Goal: Task Accomplishment & Management: Manage account settings

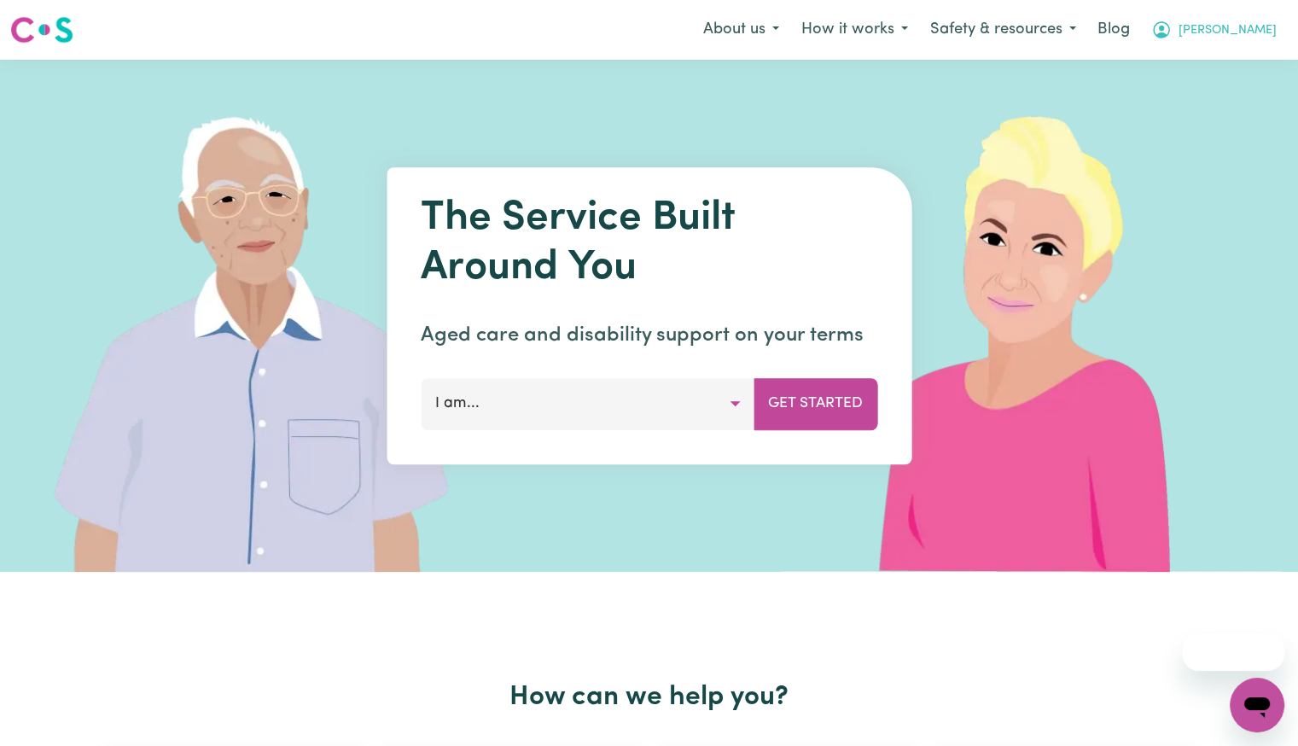
click at [1261, 39] on span "[PERSON_NAME]" at bounding box center [1228, 30] width 98 height 19
click at [1227, 108] on link "Logout" at bounding box center [1219, 98] width 135 height 32
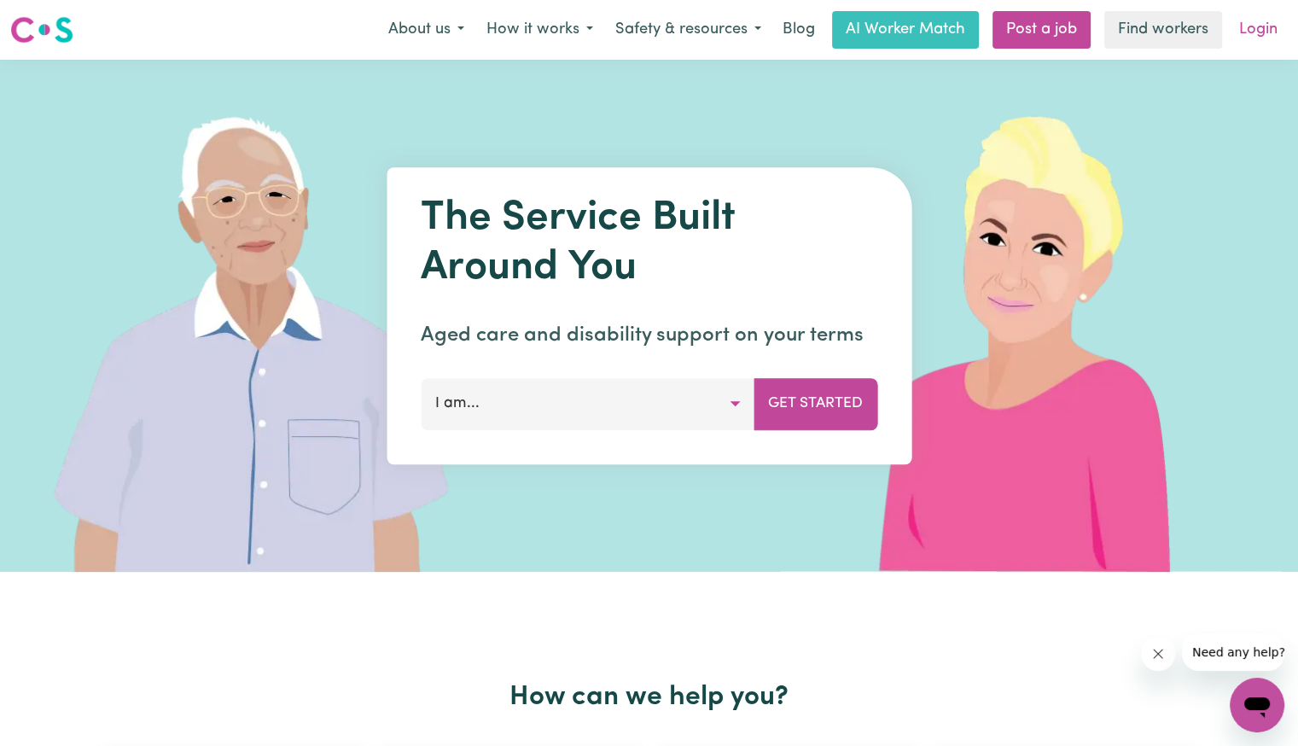
click at [1251, 32] on link "Login" at bounding box center [1258, 30] width 59 height 38
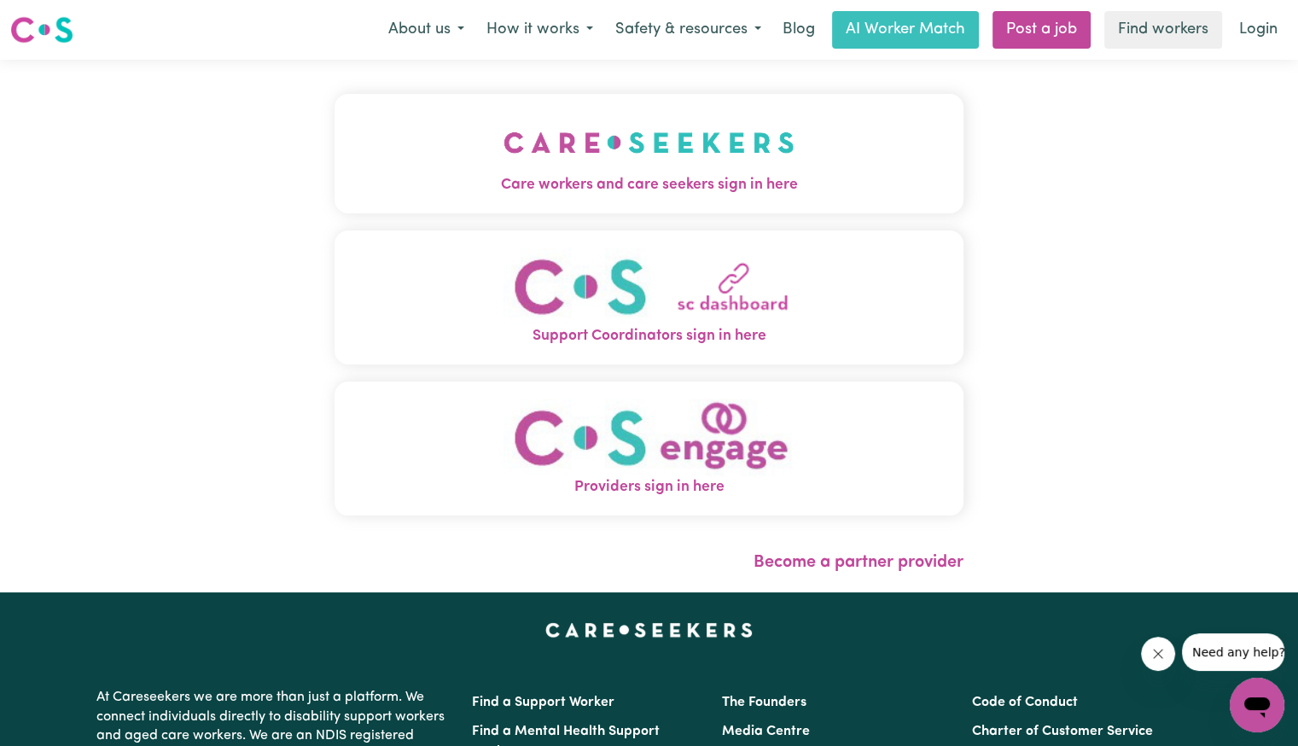
click at [564, 185] on span "Care workers and care seekers sign in here" at bounding box center [649, 185] width 629 height 22
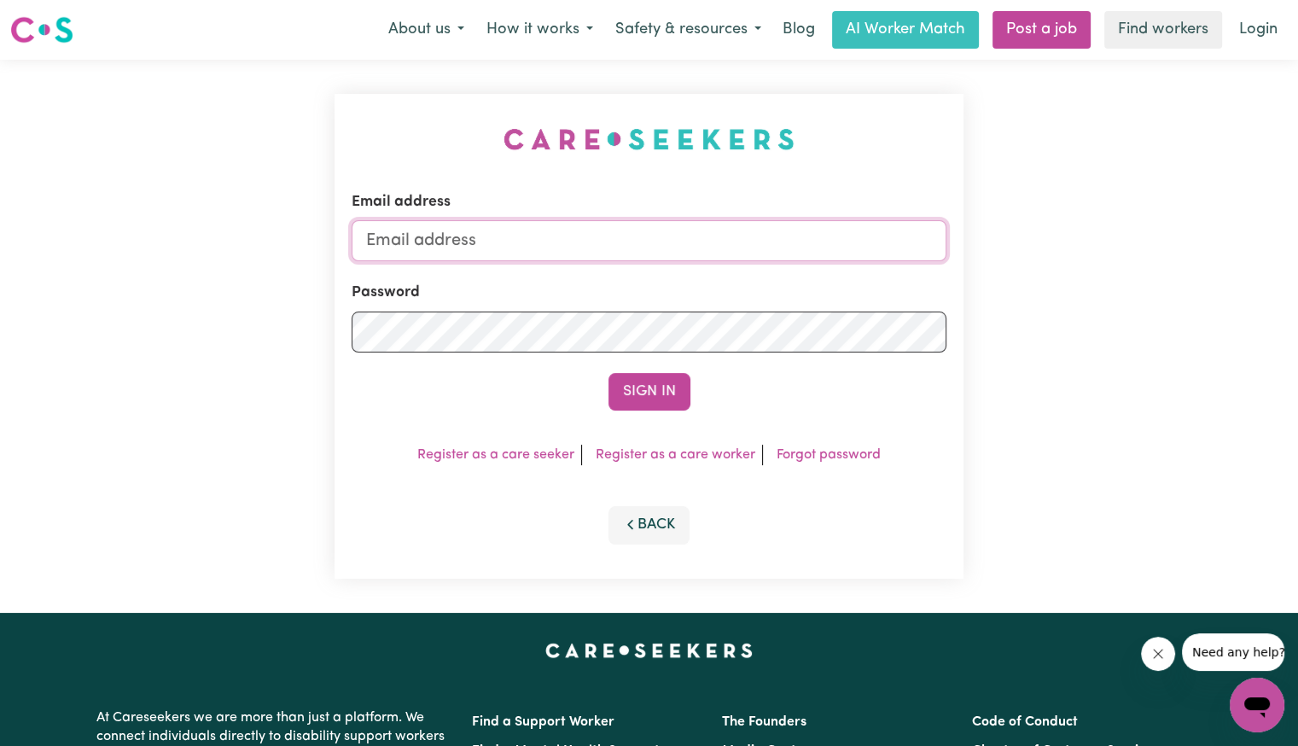
click at [603, 235] on input "Email address" at bounding box center [649, 240] width 595 height 41
type input "[EMAIL_ADDRESS][DOMAIN_NAME]"
click at [577, 298] on div "Password" at bounding box center [649, 317] width 595 height 70
click at [609, 373] on button "Sign In" at bounding box center [650, 392] width 82 height 38
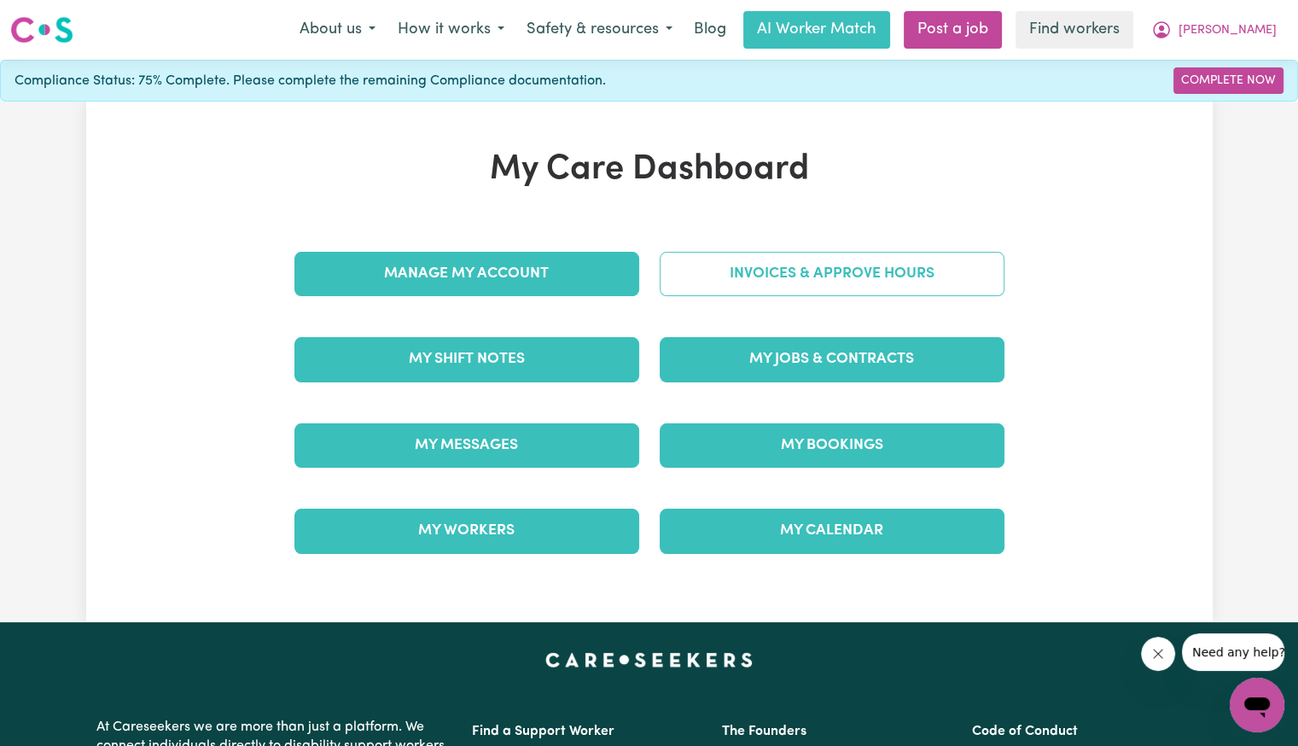
click at [726, 284] on link "Invoices & Approve Hours" at bounding box center [832, 274] width 345 height 44
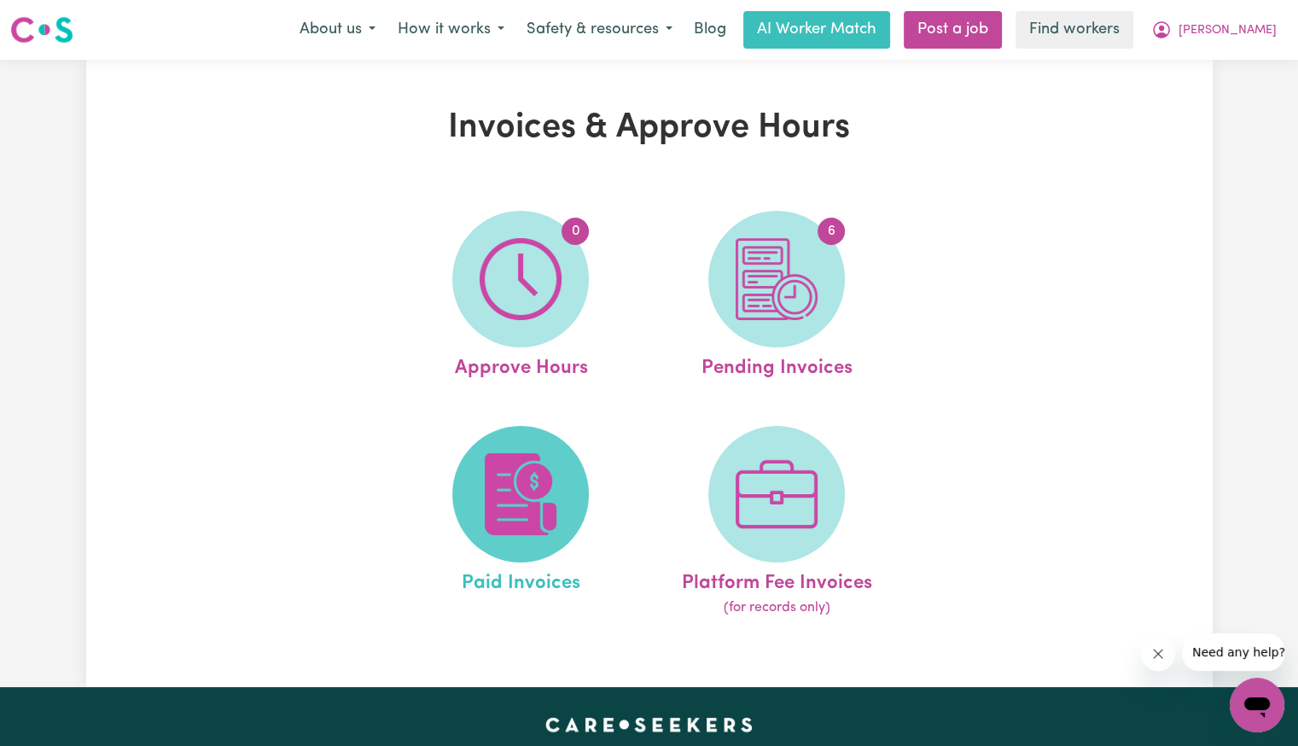
click at [556, 477] on img at bounding box center [521, 494] width 82 height 82
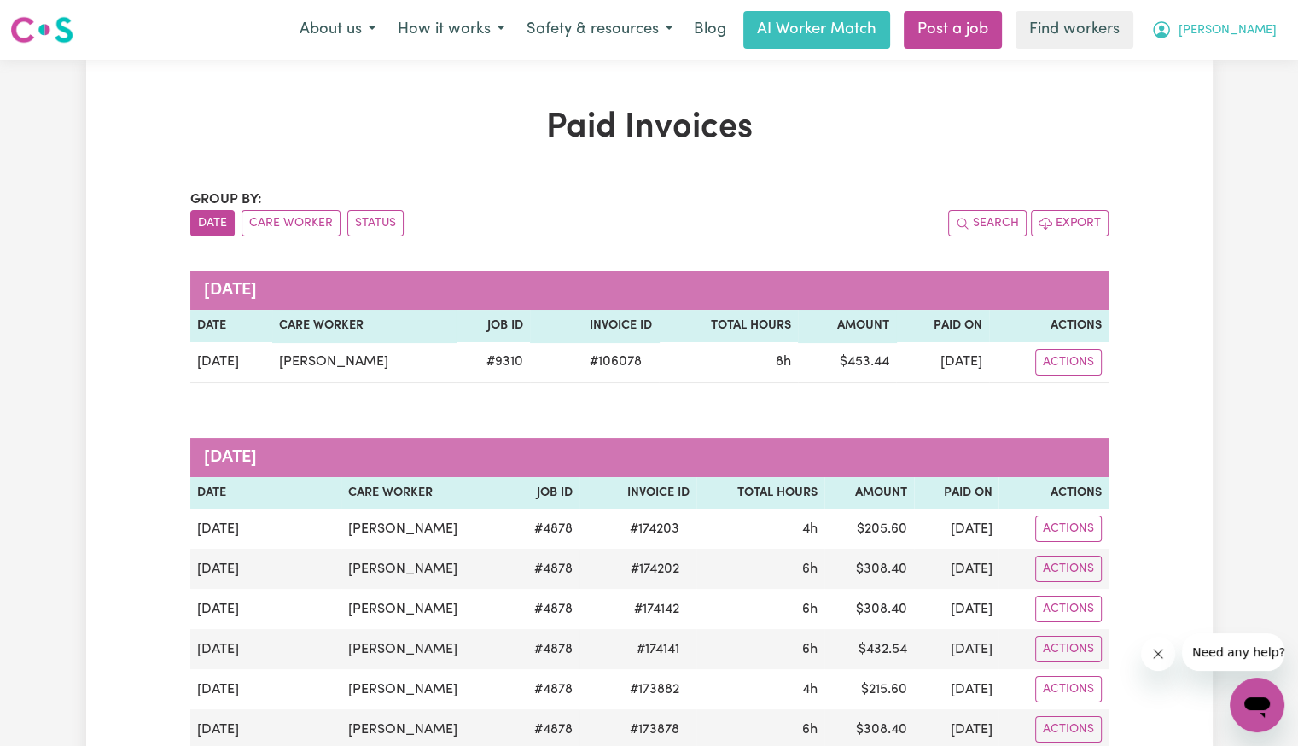
click at [1261, 43] on button "[PERSON_NAME]" at bounding box center [1214, 30] width 148 height 36
click at [1236, 69] on link "My Dashboard" at bounding box center [1219, 66] width 135 height 32
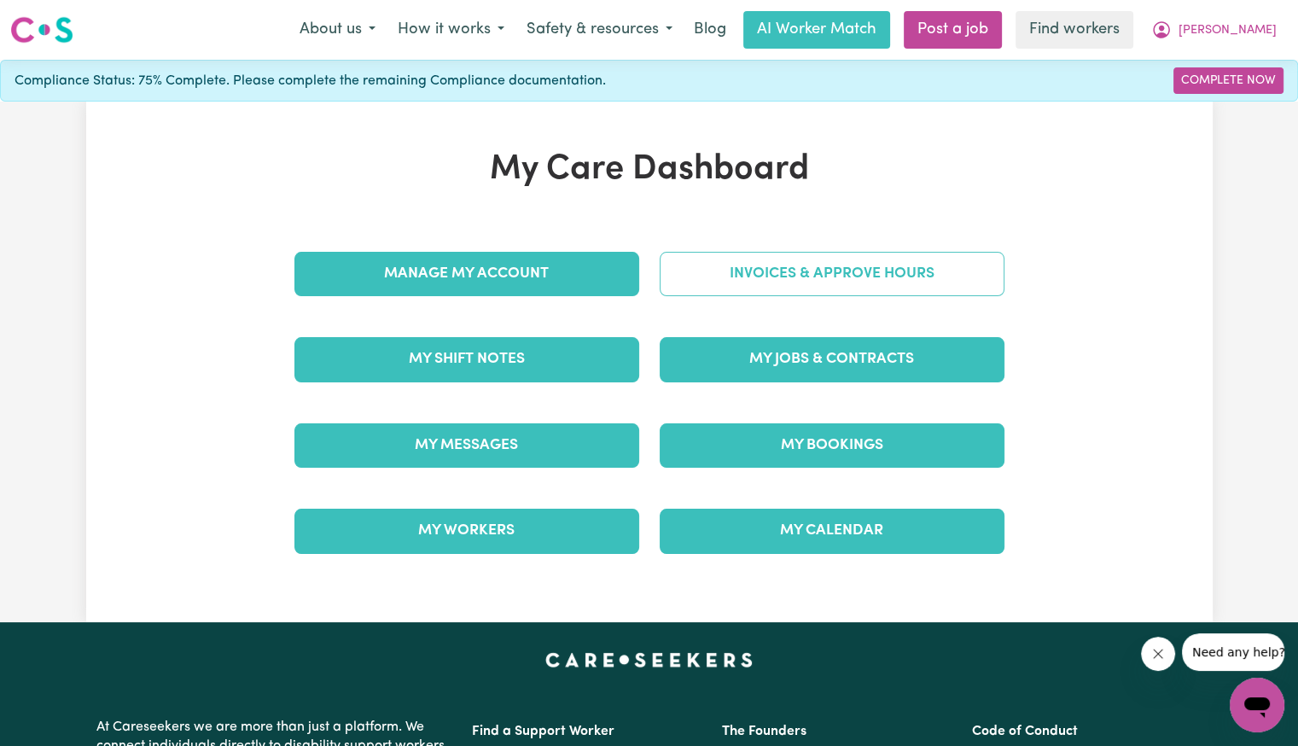
click at [830, 276] on link "Invoices & Approve Hours" at bounding box center [832, 274] width 345 height 44
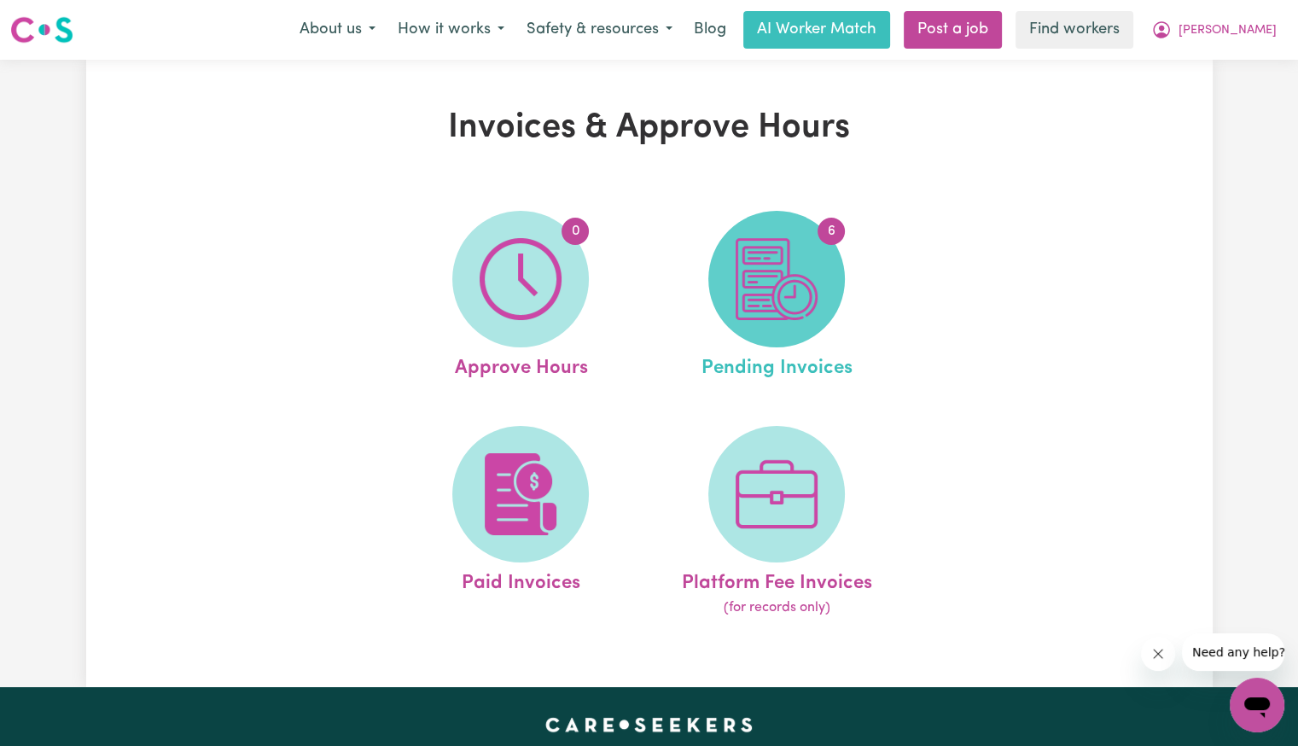
click at [804, 278] on img at bounding box center [777, 279] width 82 height 82
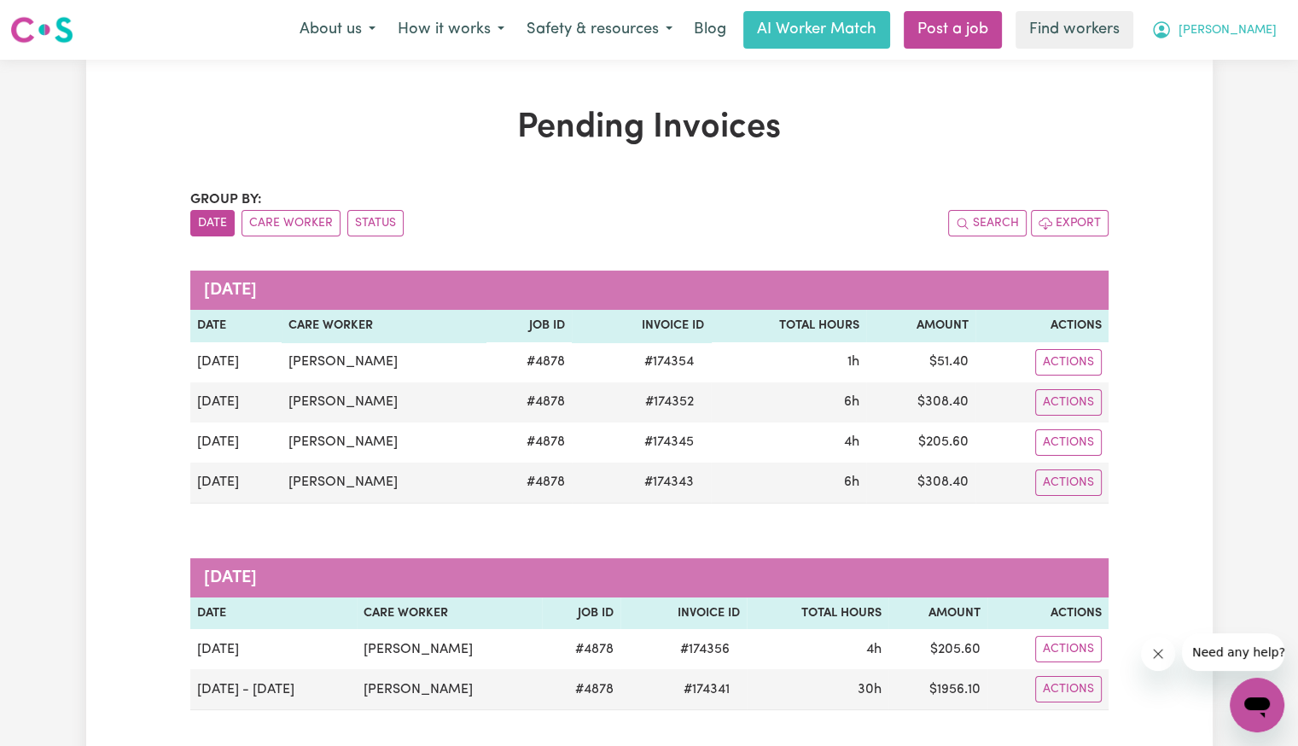
drag, startPoint x: 1267, startPoint y: 26, endPoint x: 1264, endPoint y: 38, distance: 12.4
click at [1267, 31] on span "[PERSON_NAME]" at bounding box center [1228, 30] width 98 height 19
click at [1236, 103] on link "Logout" at bounding box center [1219, 98] width 135 height 32
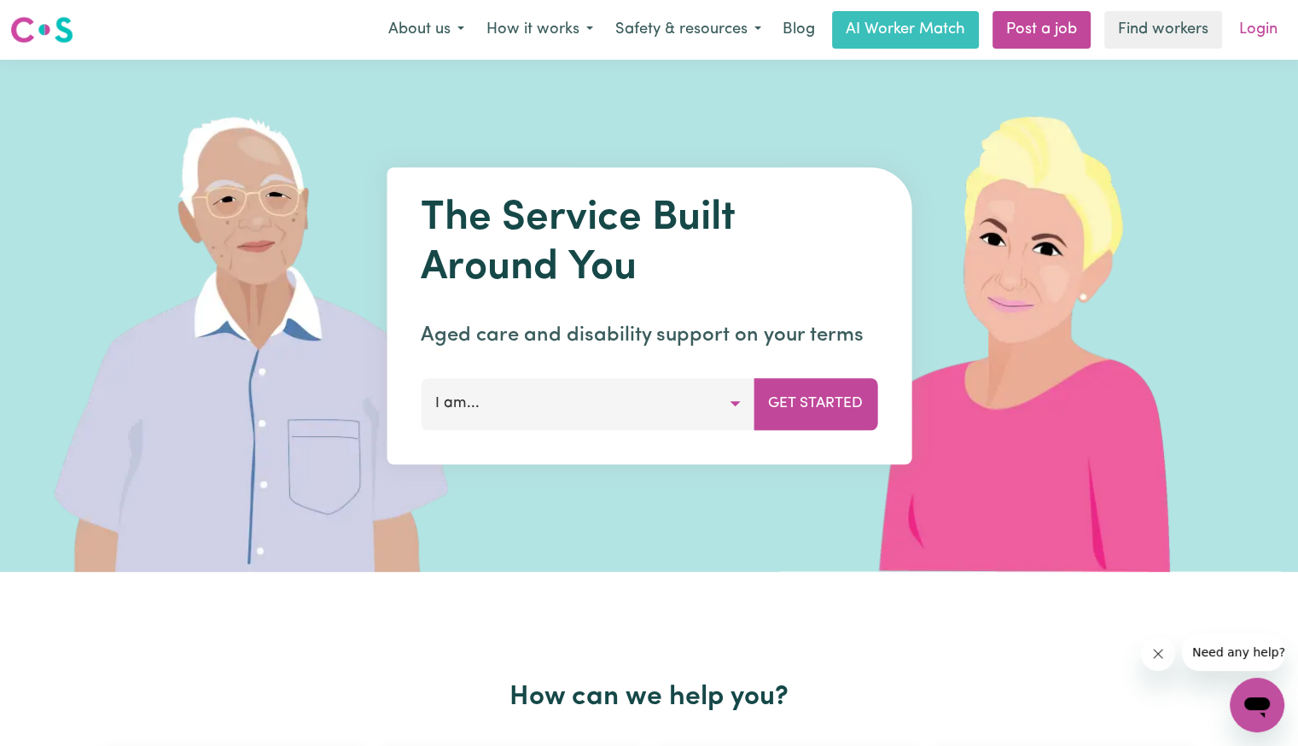
click at [1264, 32] on link "Login" at bounding box center [1258, 30] width 59 height 38
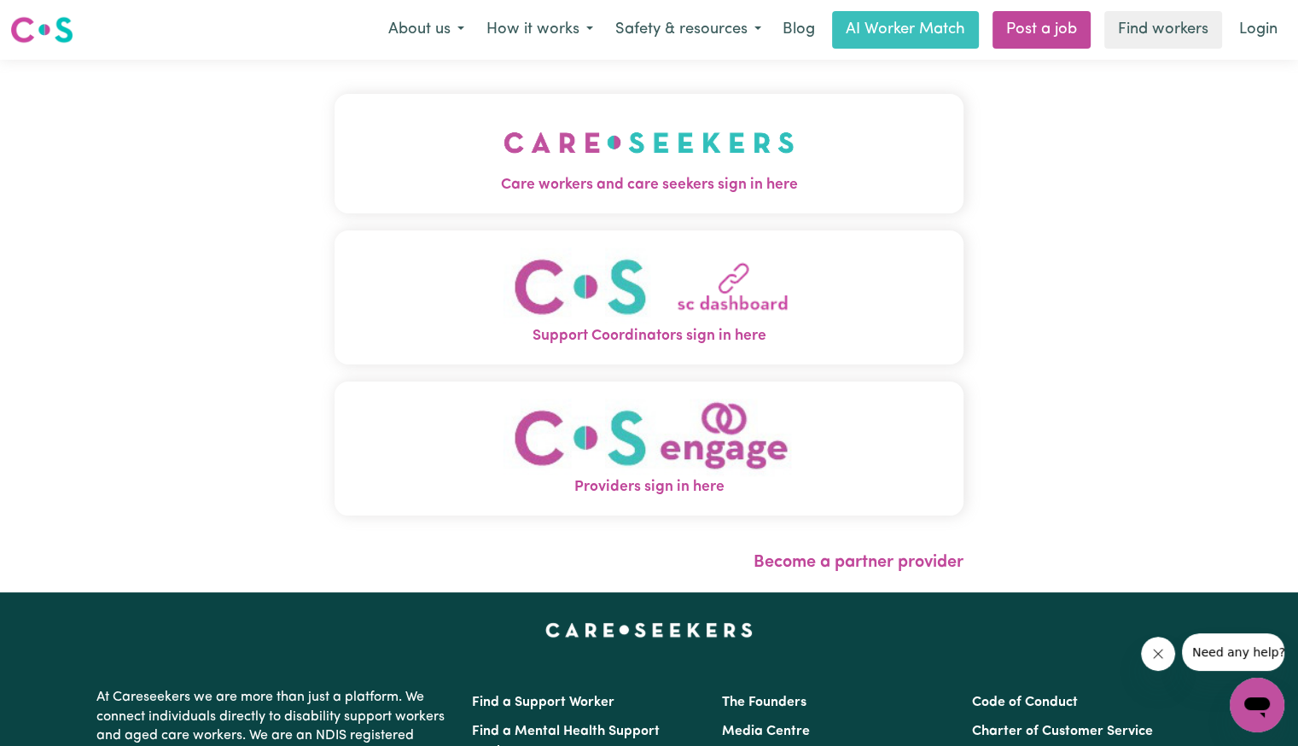
click at [565, 172] on img "Care workers and care seekers sign in here" at bounding box center [649, 142] width 291 height 63
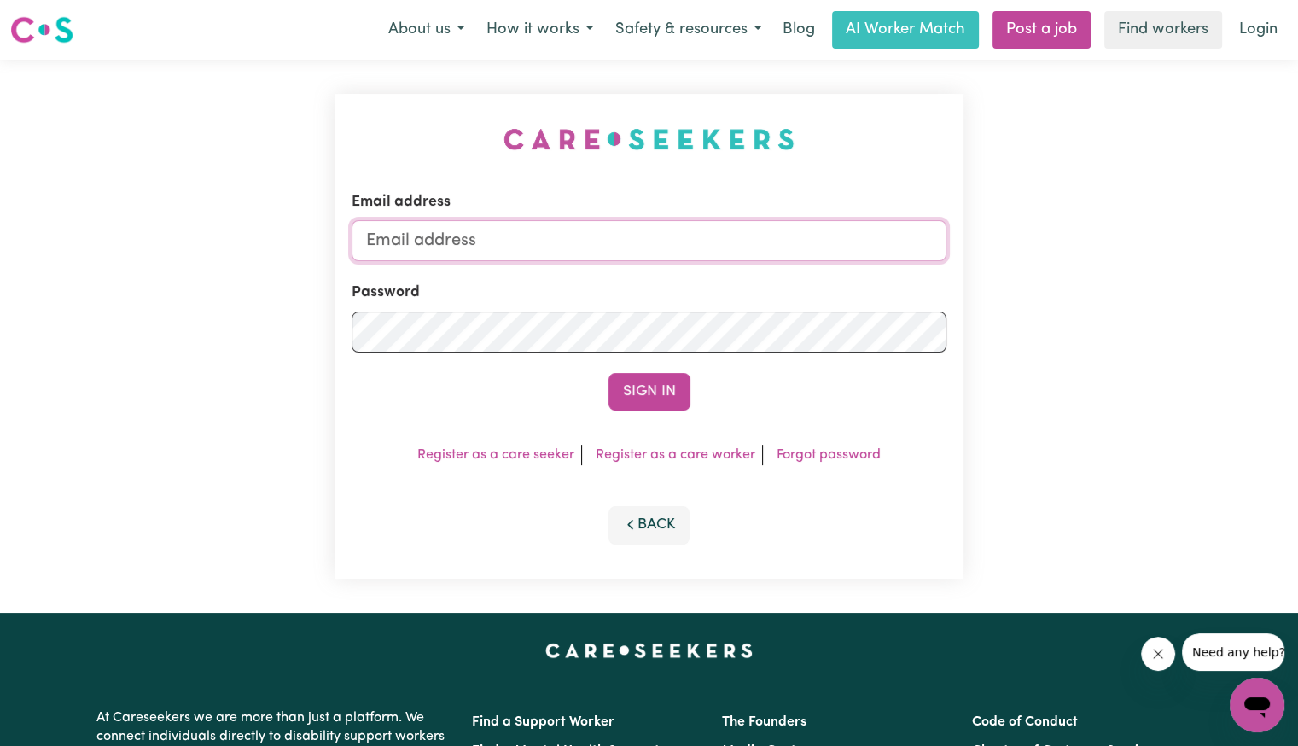
click at [574, 233] on input "Email address" at bounding box center [649, 240] width 595 height 41
type input "[EMAIL_ADDRESS][DOMAIN_NAME]"
click at [609, 373] on button "Sign In" at bounding box center [650, 392] width 82 height 38
